Goal: Information Seeking & Learning: Learn about a topic

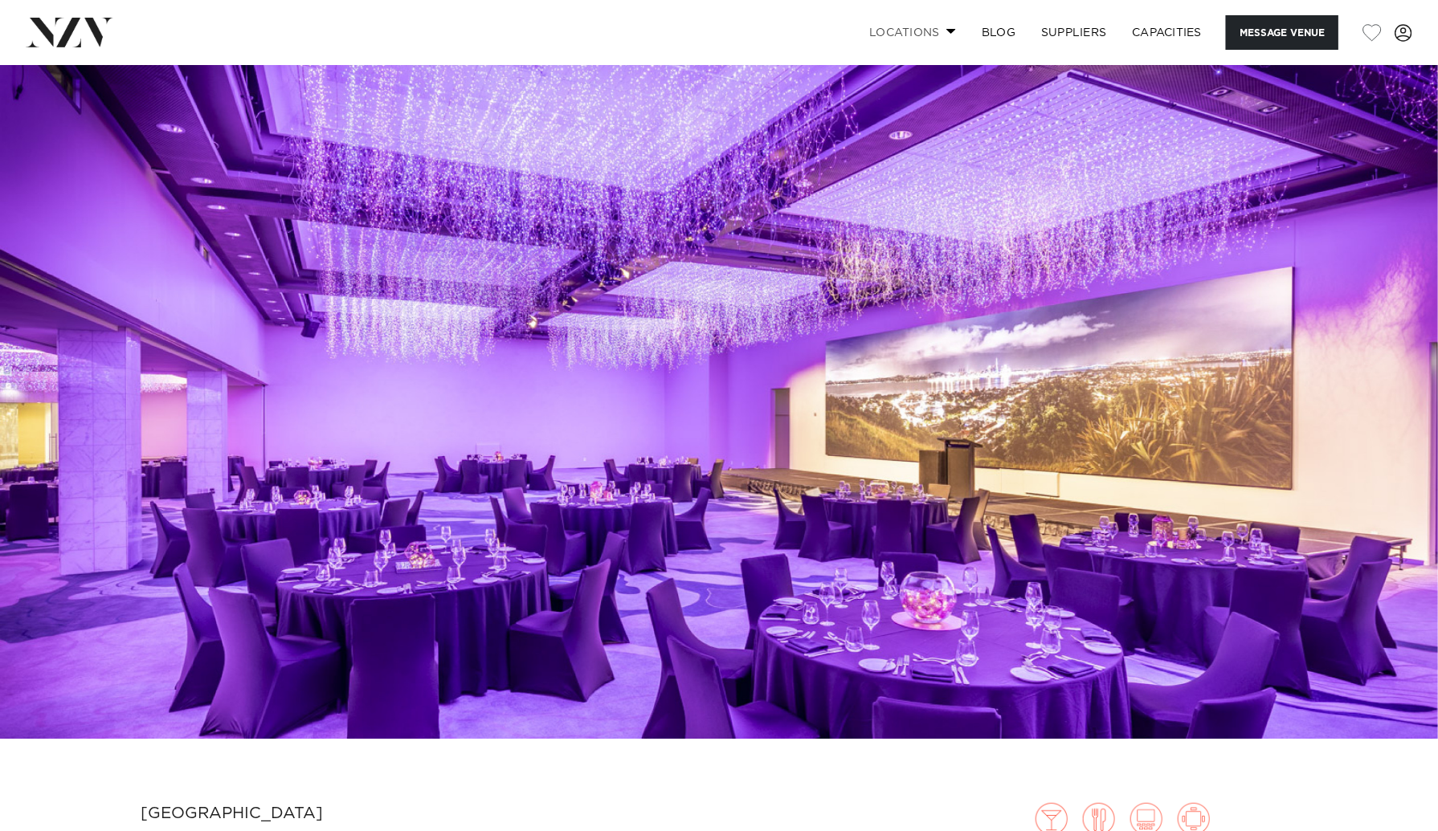
click at [947, 35] on link "Locations" at bounding box center [912, 32] width 112 height 35
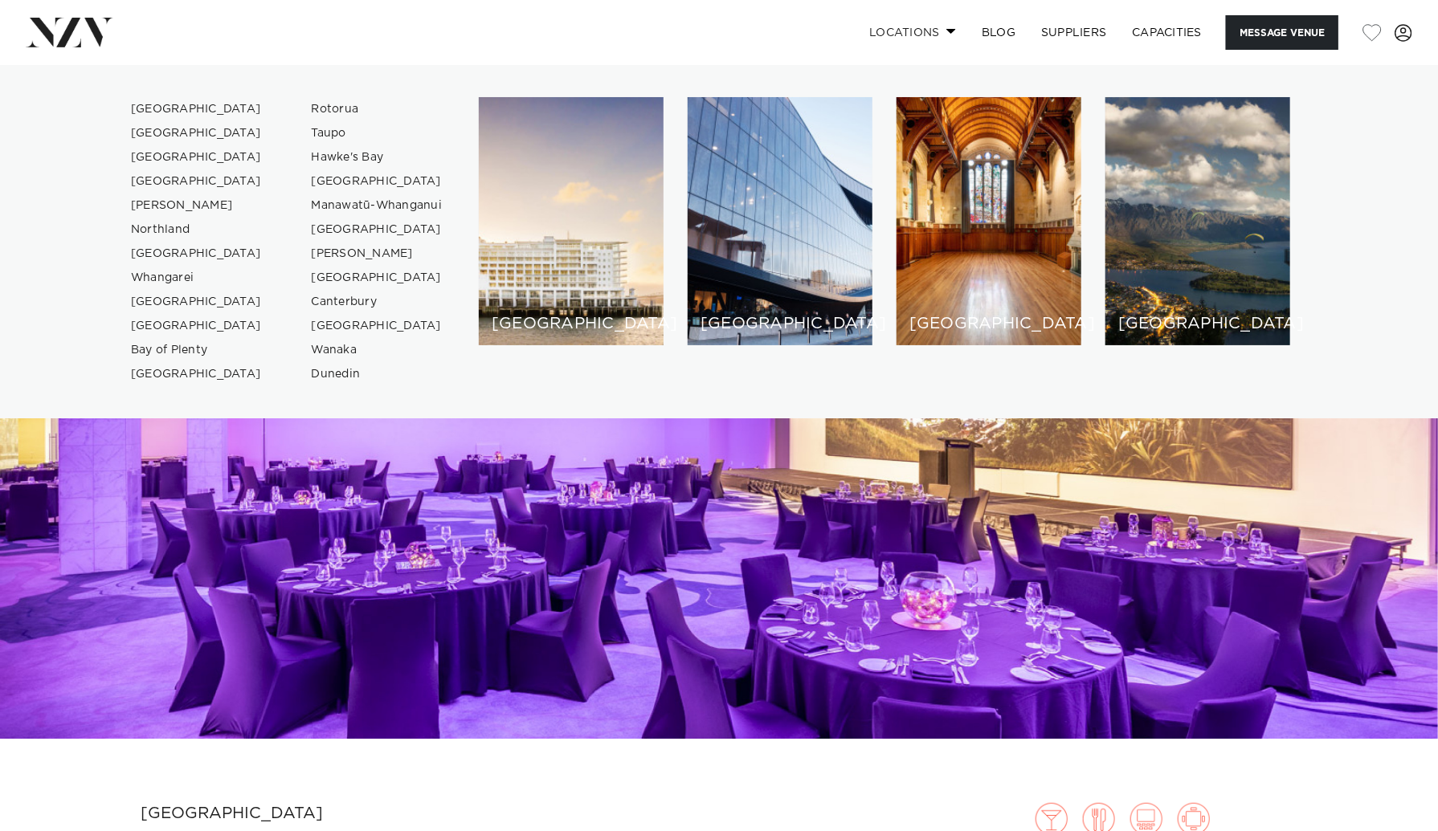
click at [947, 34] on span at bounding box center [951, 31] width 10 height 6
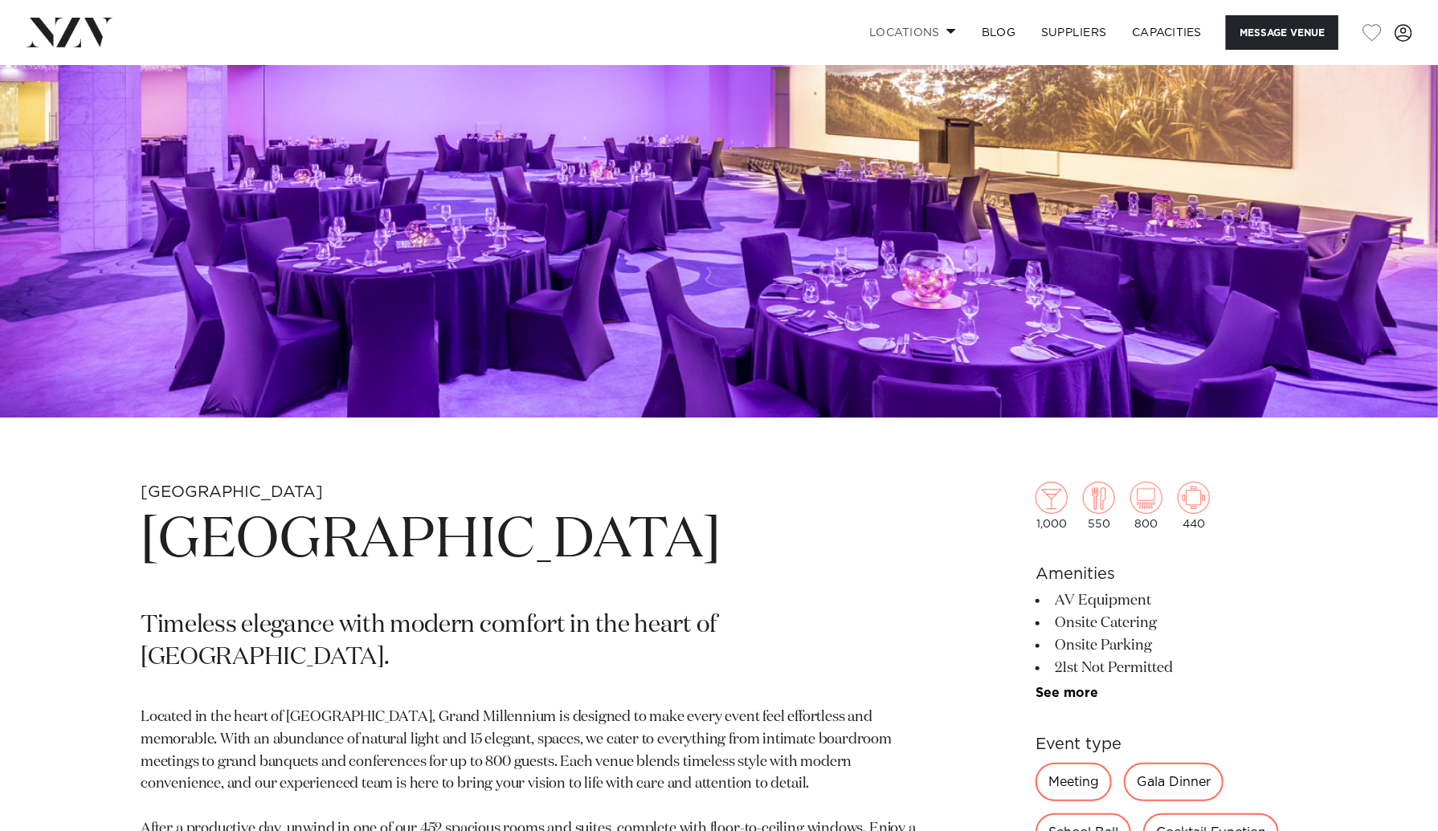
scroll to position [723, 0]
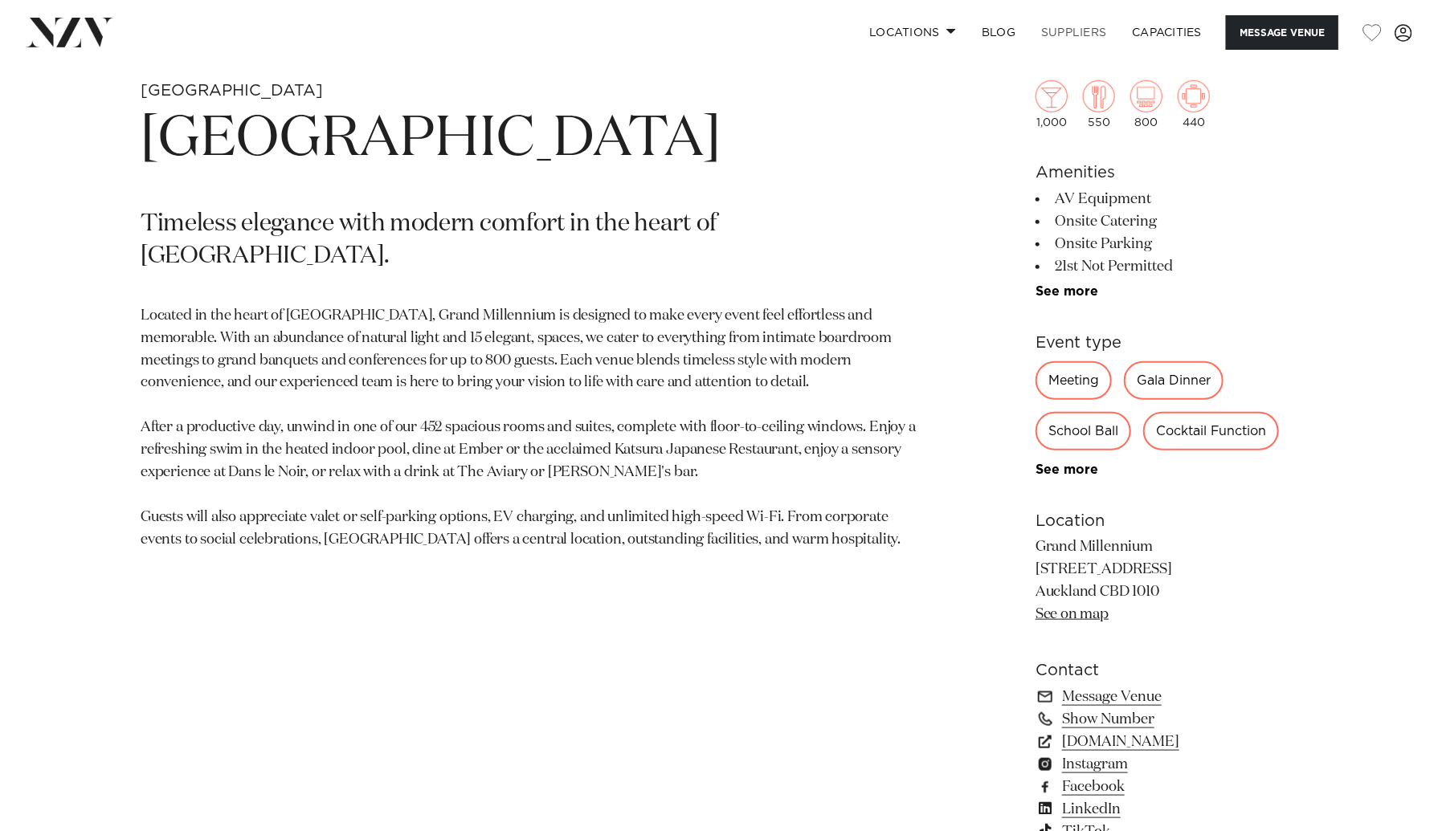
click at [1065, 31] on link "SUPPLIERS" at bounding box center [1073, 32] width 91 height 35
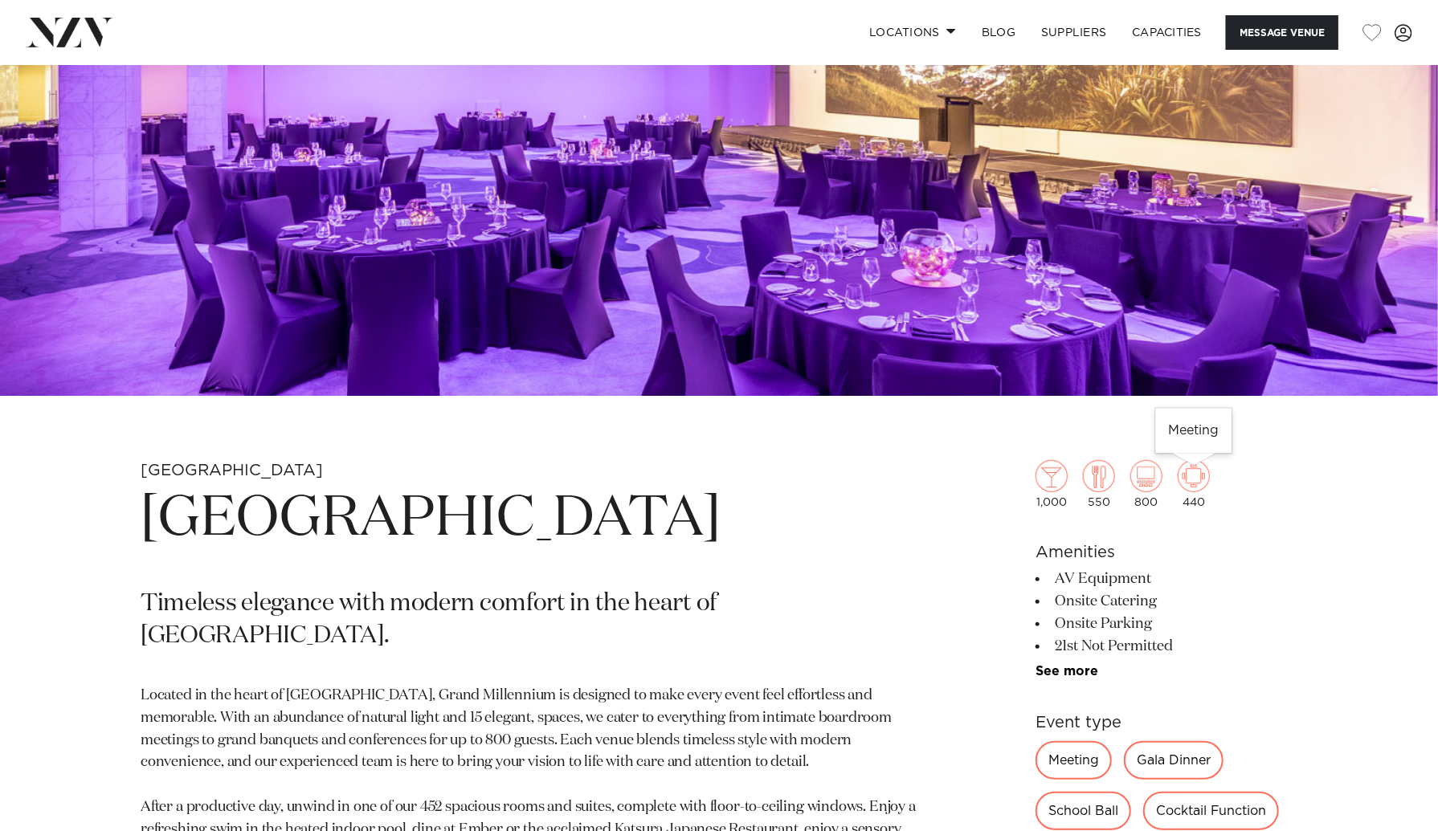
scroll to position [315, 0]
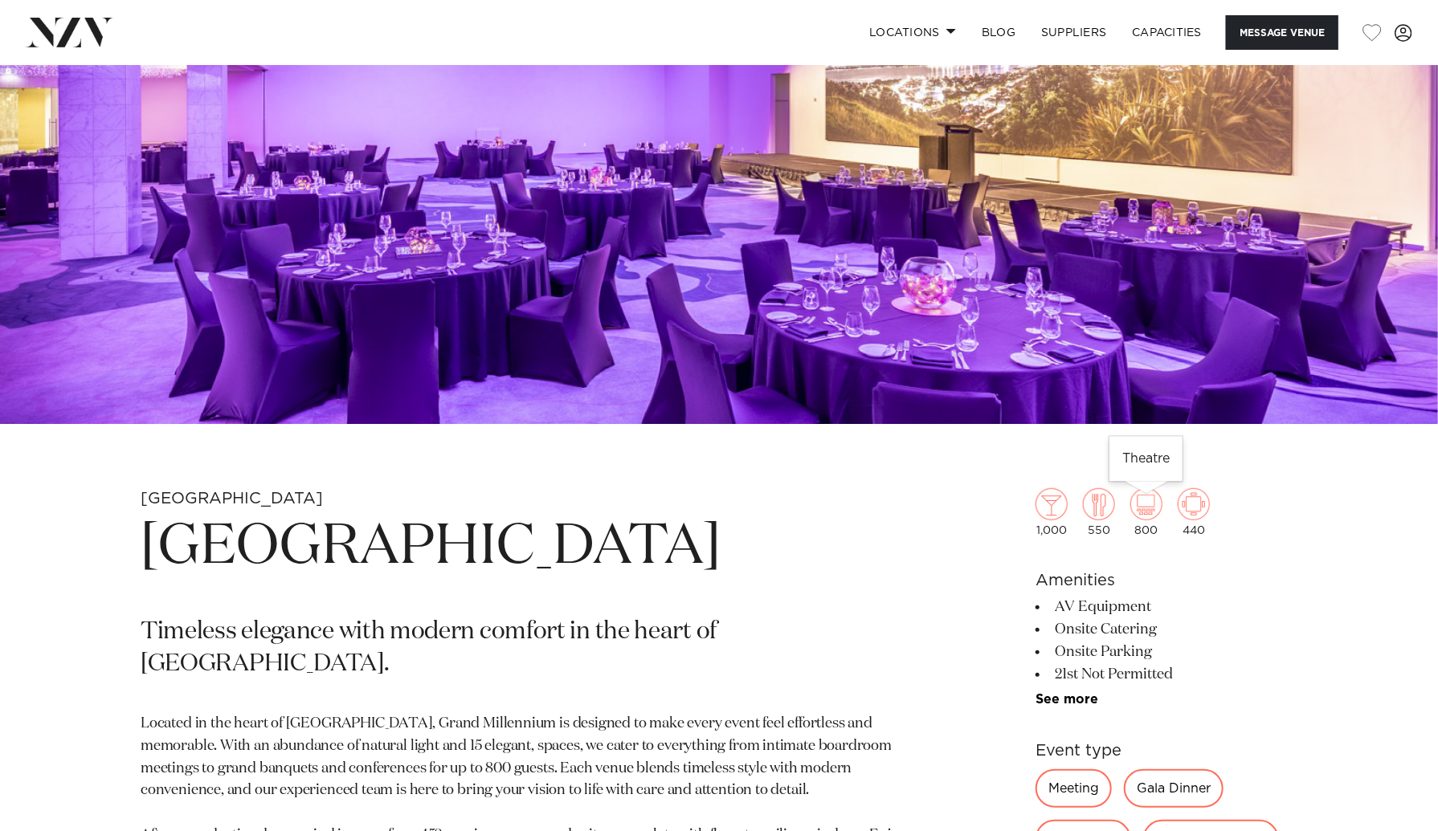
click at [1153, 513] on img at bounding box center [1146, 504] width 32 height 32
click at [1096, 503] on img at bounding box center [1099, 504] width 32 height 32
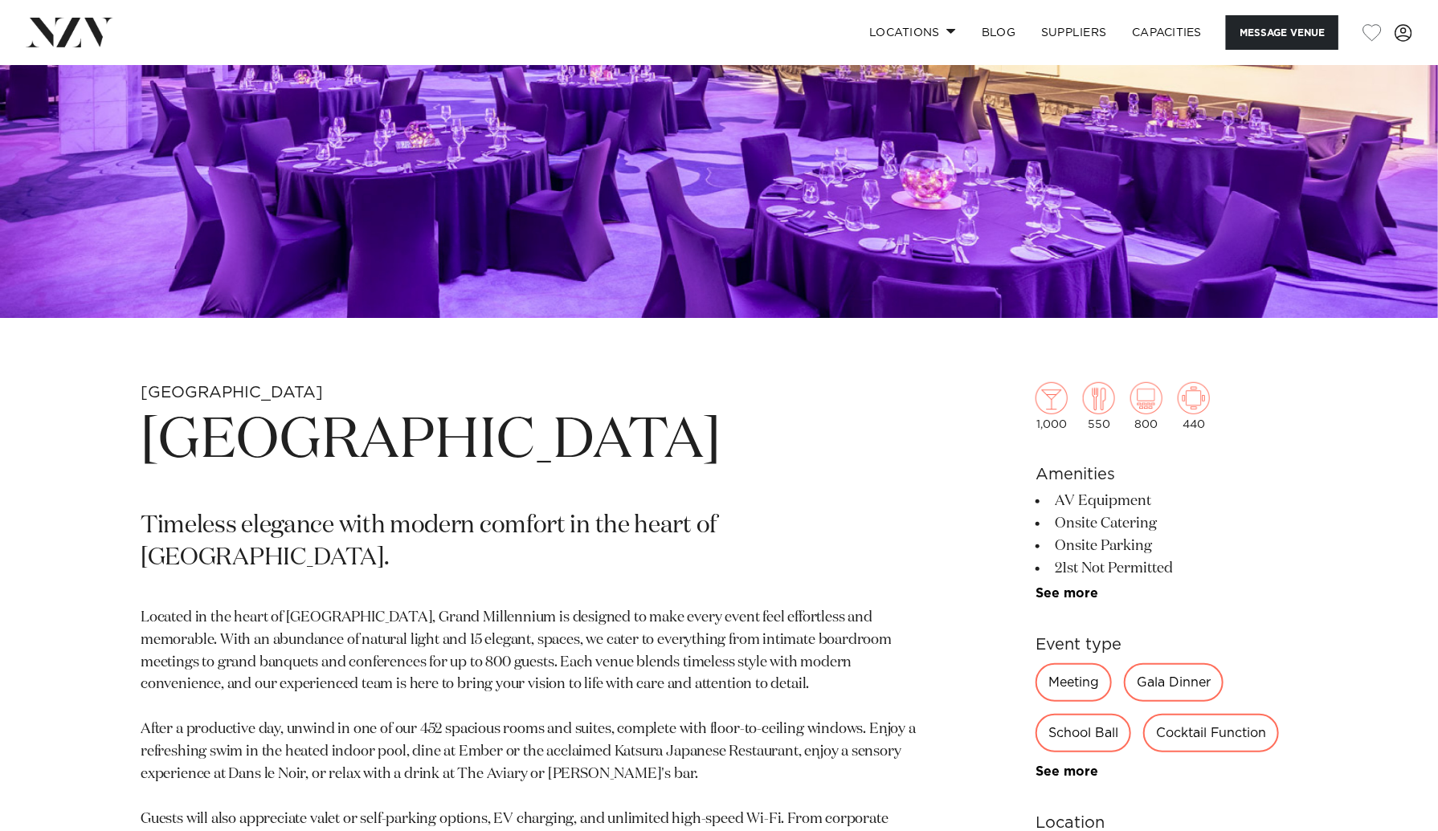
scroll to position [556, 0]
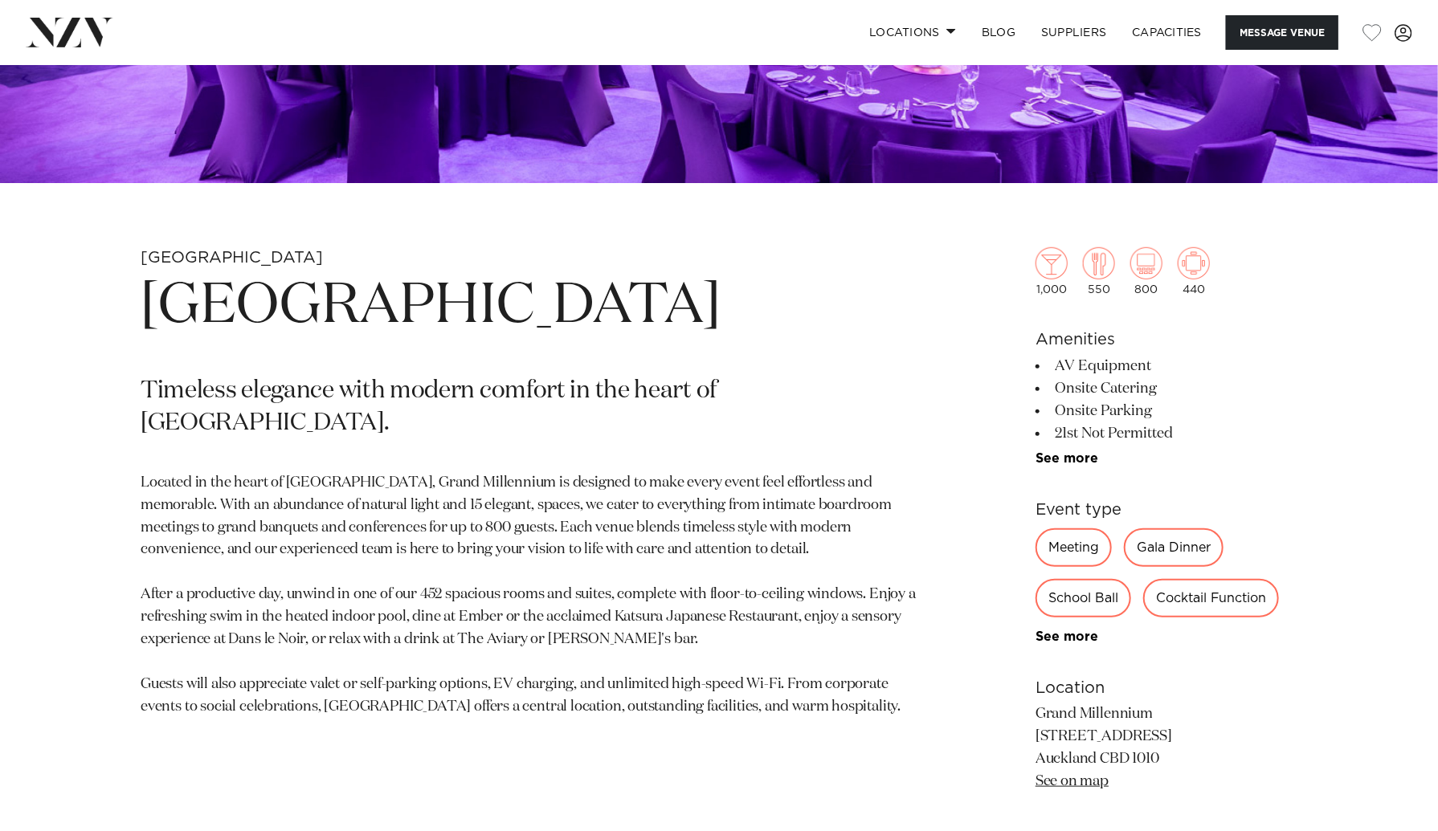
click at [1151, 546] on div "Gala Dinner" at bounding box center [1174, 547] width 100 height 39
click at [1177, 555] on div "Gala Dinner" at bounding box center [1174, 547] width 100 height 39
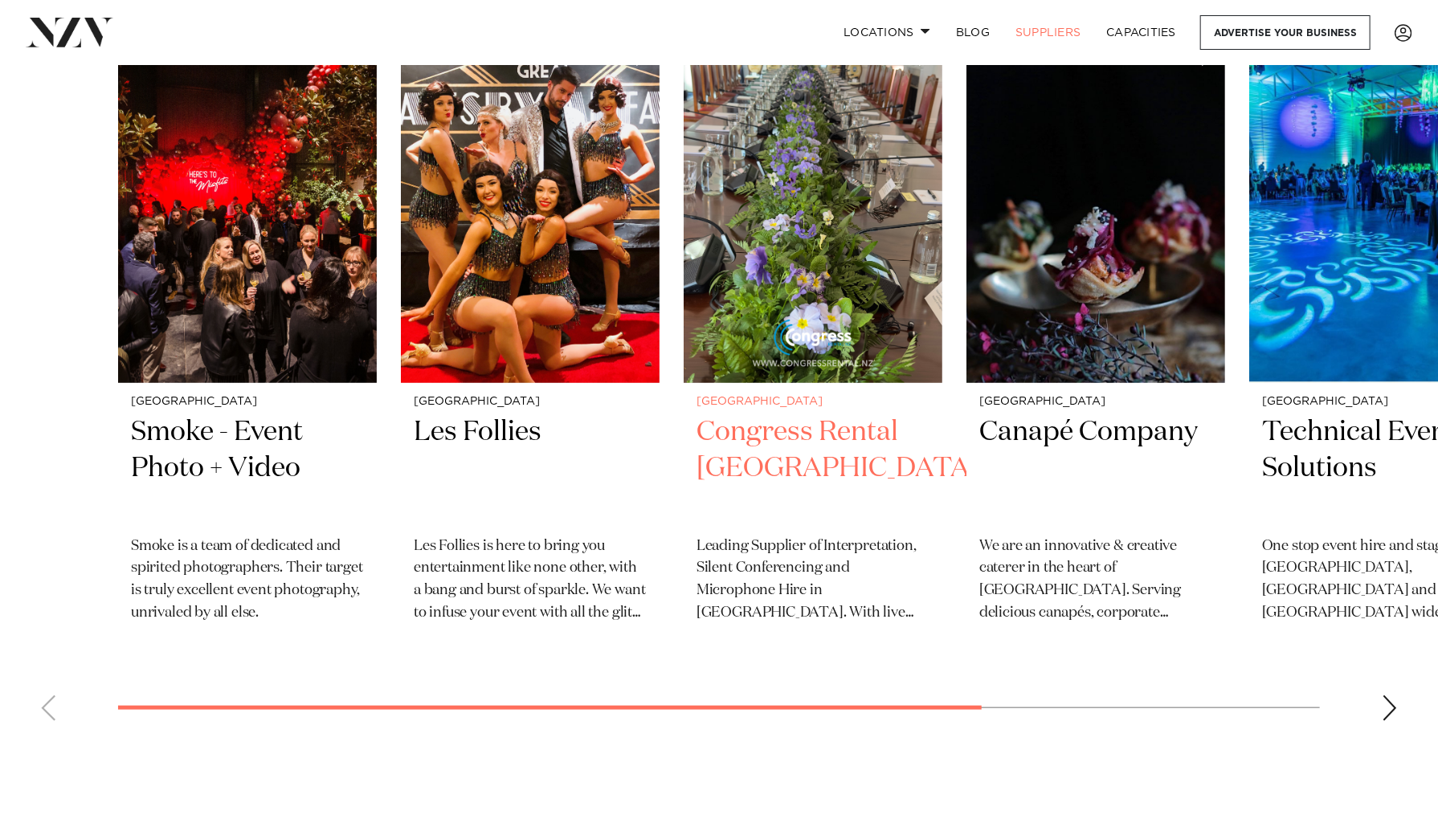
scroll to position [562, 0]
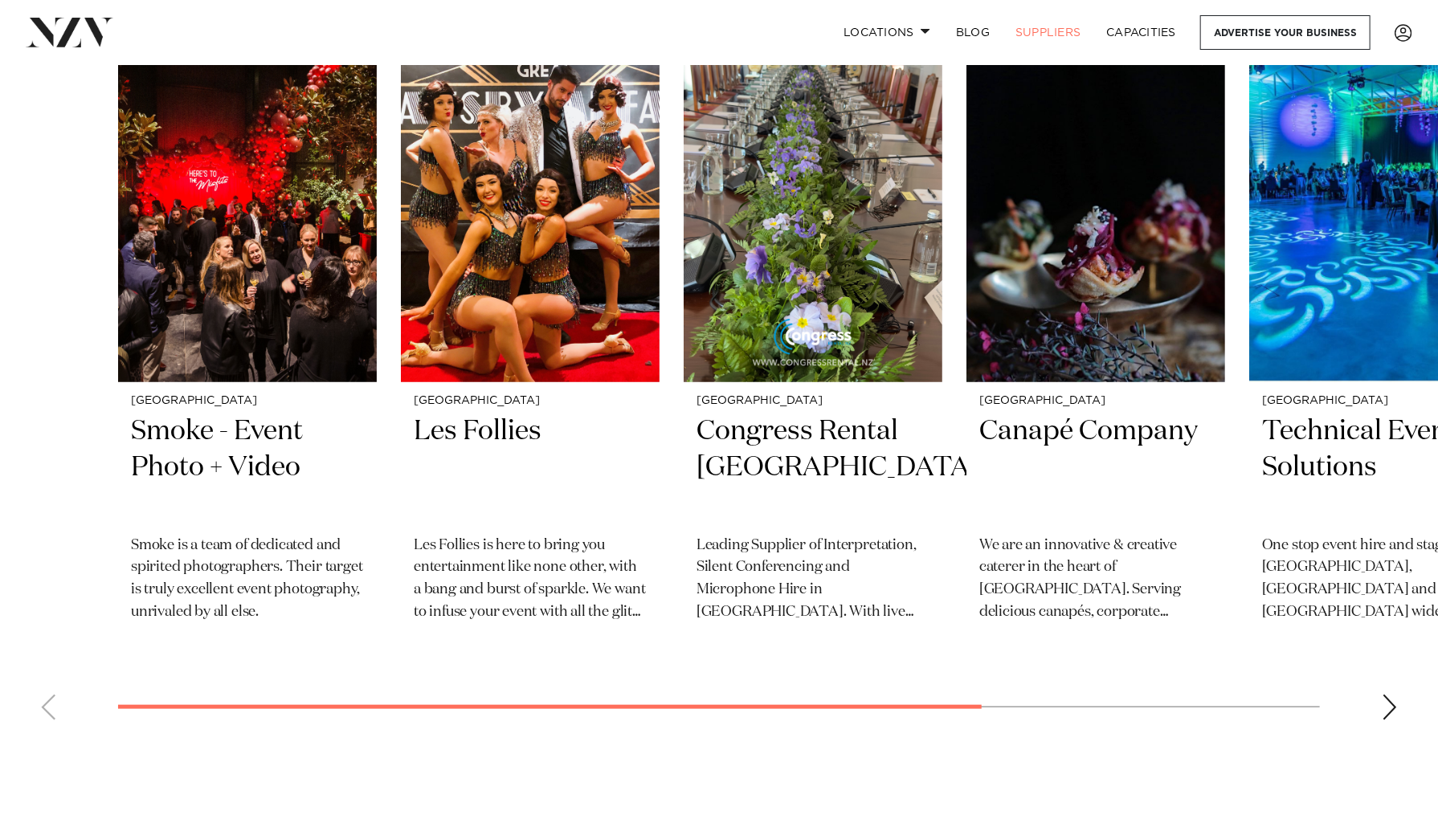
click at [634, 639] on div "Auckland Les Follies Les Follies is here to bring you entertainment like none o…" at bounding box center [530, 519] width 259 height 274
click at [521, 171] on img "2 / 6" at bounding box center [530, 208] width 259 height 347
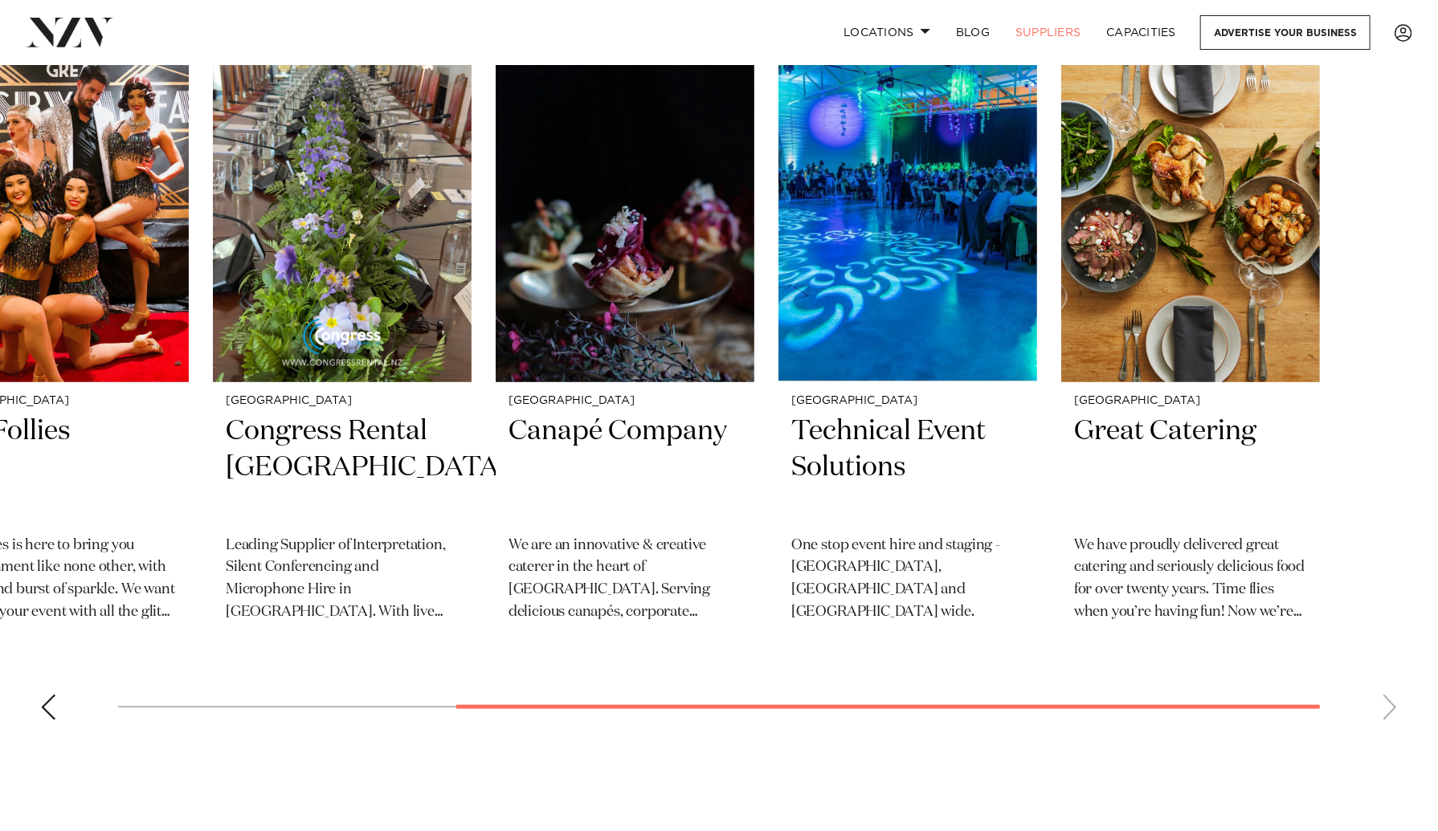
click at [1253, 701] on swiper-container "Auckland Smoke - Event Photo + Video Smoke is a team of dedicated and spirited …" at bounding box center [719, 384] width 1438 height 698
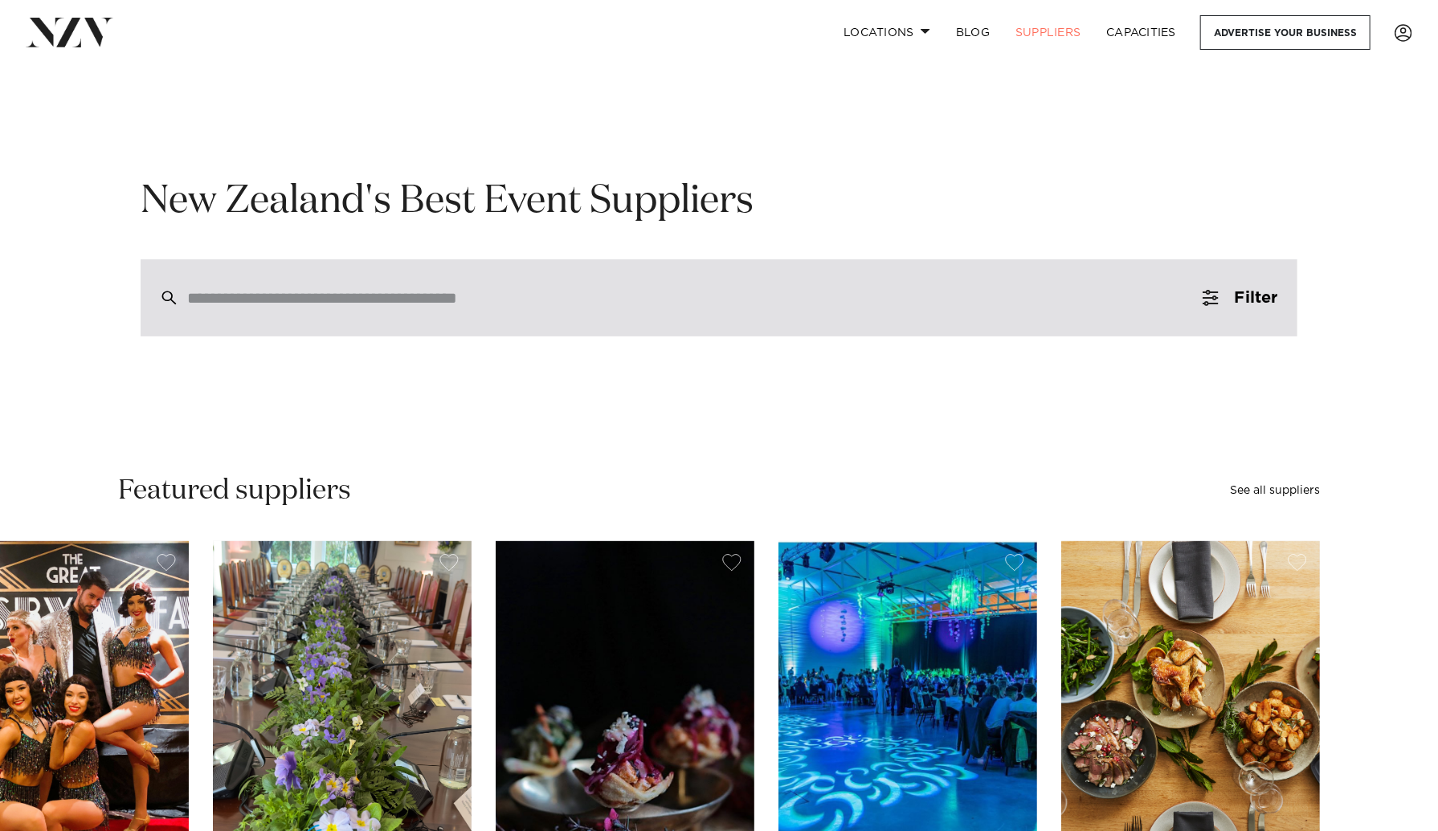
scroll to position [0, 0]
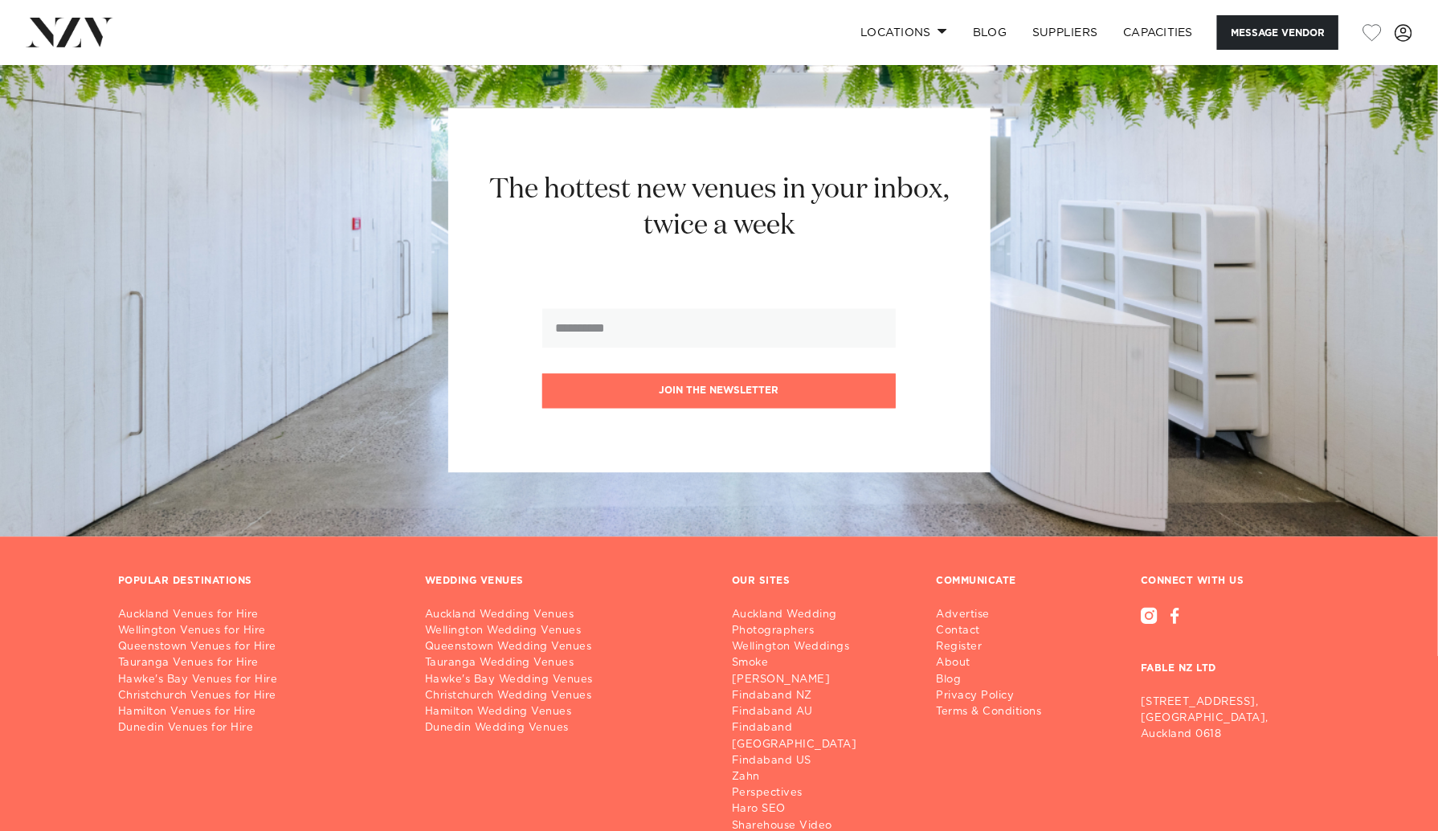
scroll to position [2013, 0]
